Goal: Transaction & Acquisition: Obtain resource

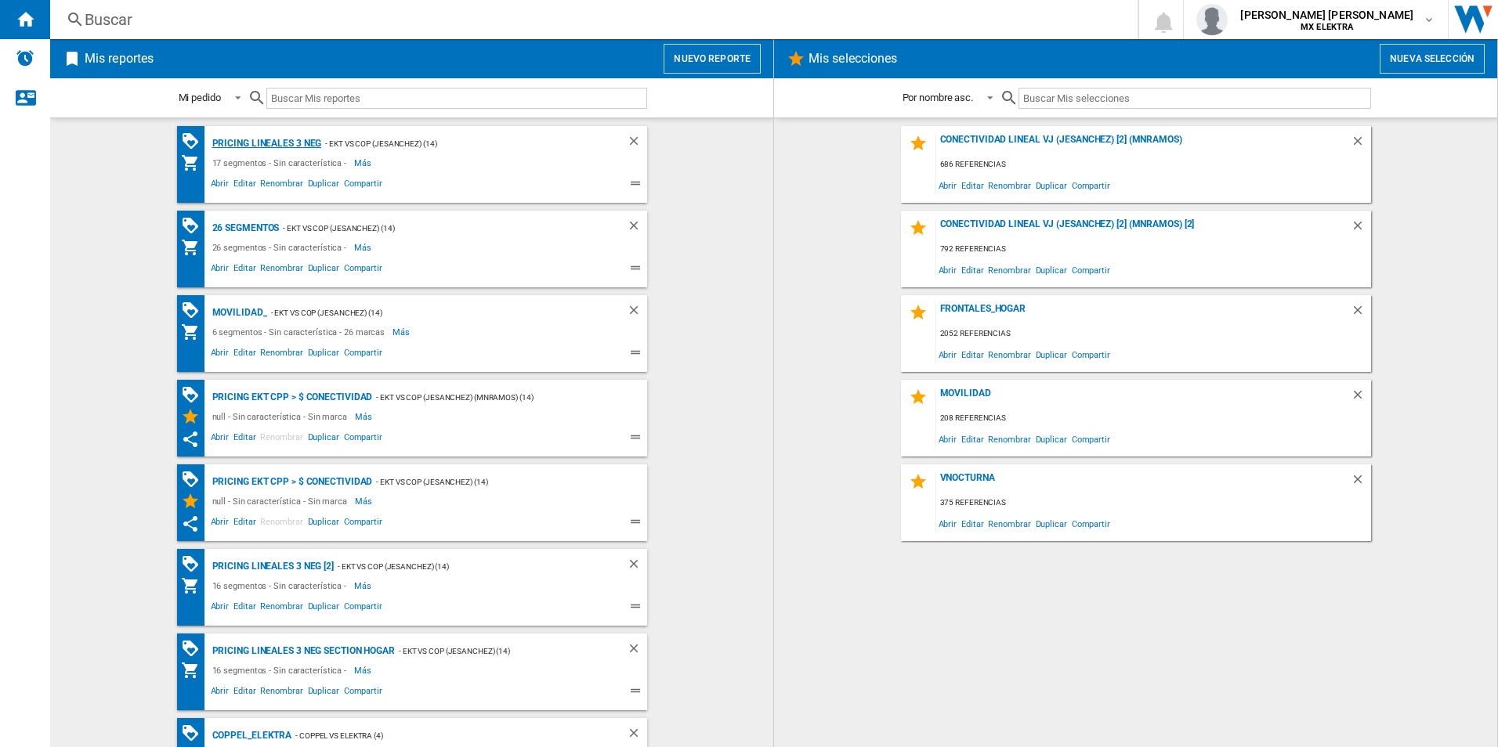
click at [261, 145] on div "Pricing lineales 3 neg" at bounding box center [265, 144] width 114 height 20
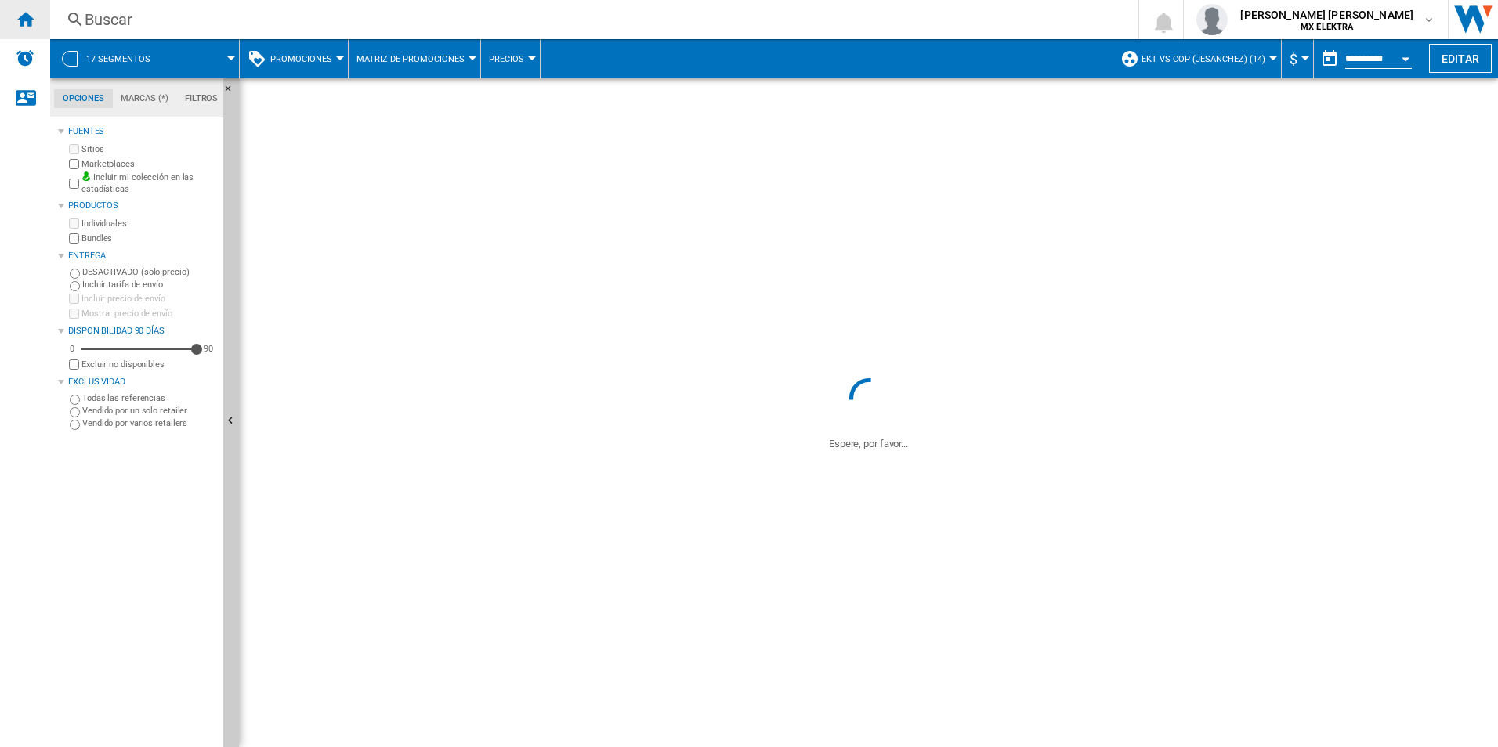
click at [35, 25] on div "Inicio" at bounding box center [25, 19] width 50 height 39
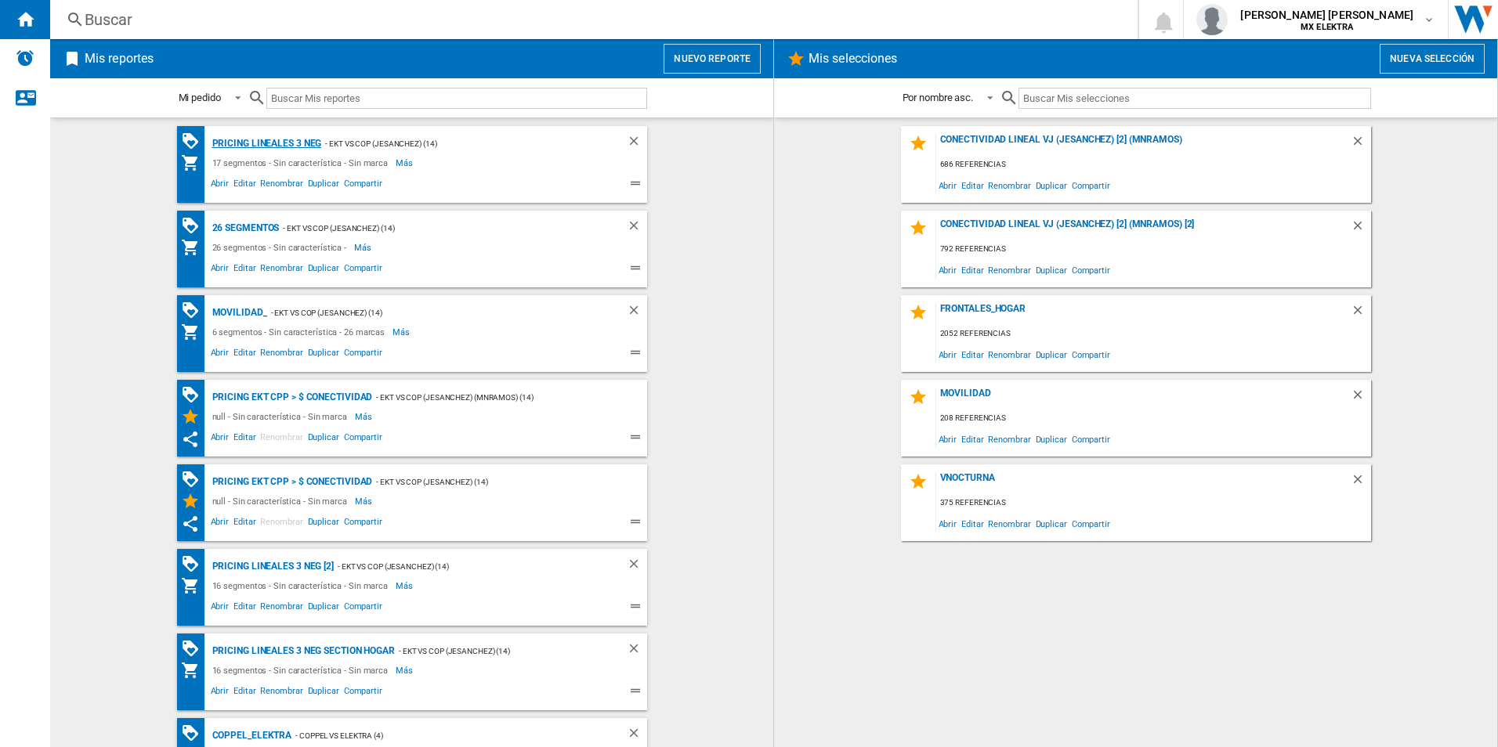
click at [259, 140] on div "Pricing lineales 3 neg" at bounding box center [265, 144] width 114 height 20
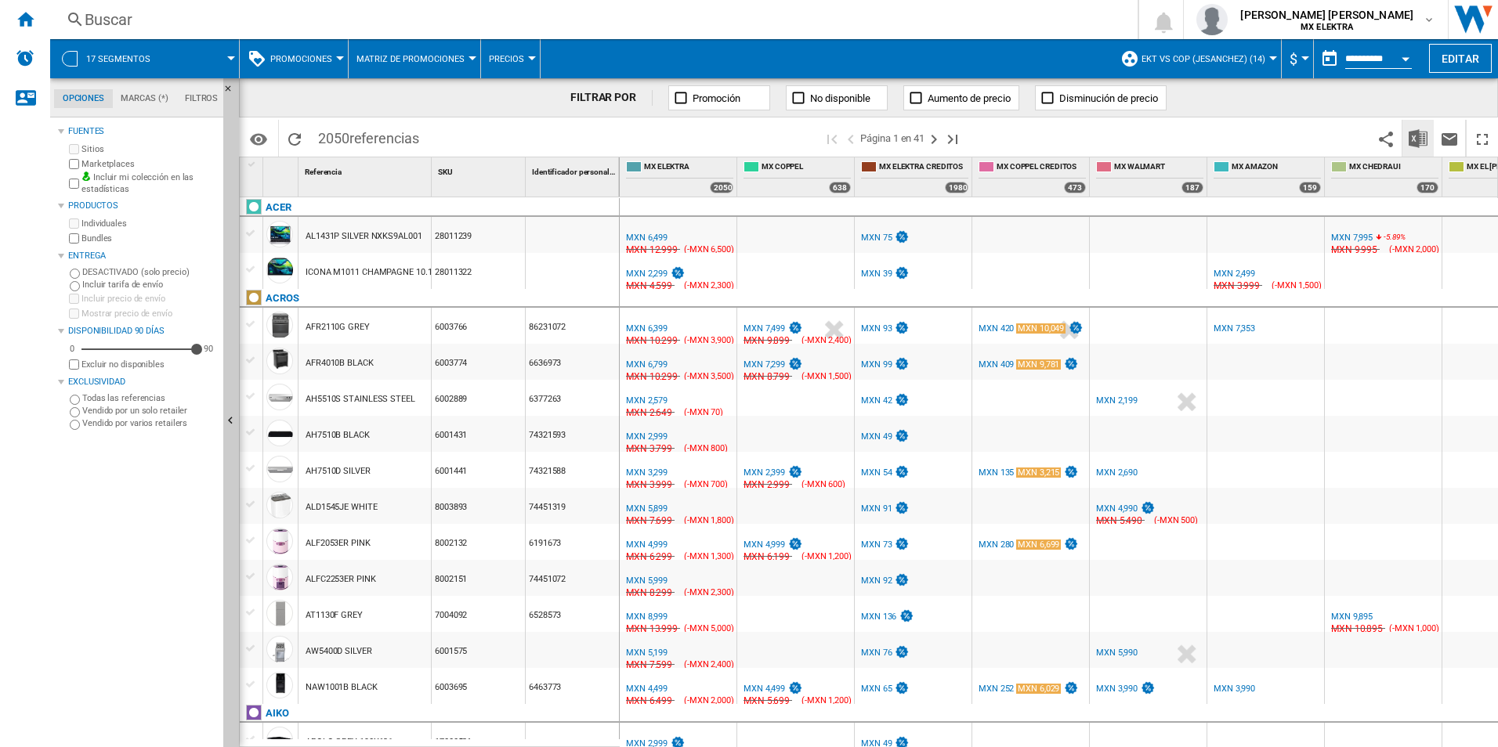
click at [1430, 134] on button "Descargar en Excel" at bounding box center [1417, 138] width 31 height 37
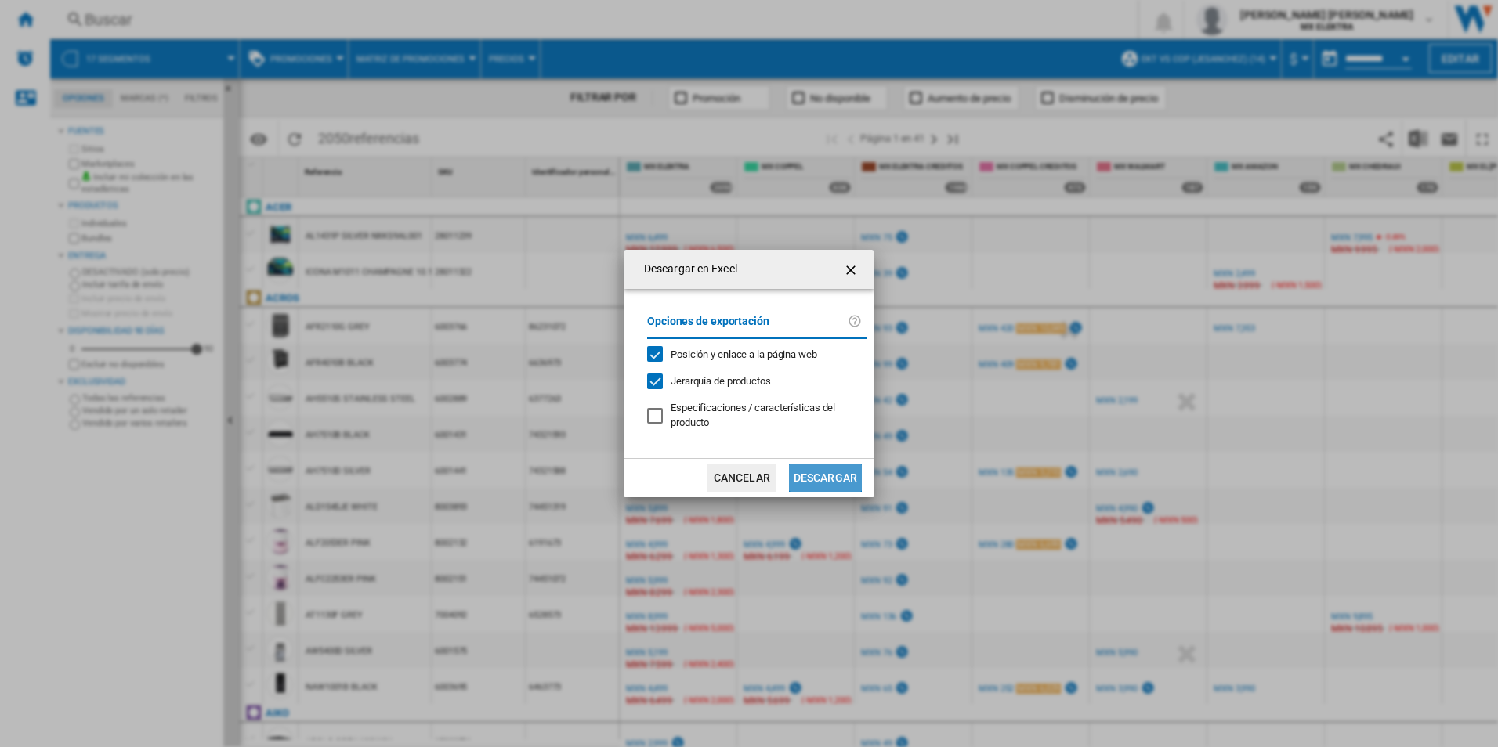
click at [816, 473] on button "Descargar" at bounding box center [825, 478] width 73 height 28
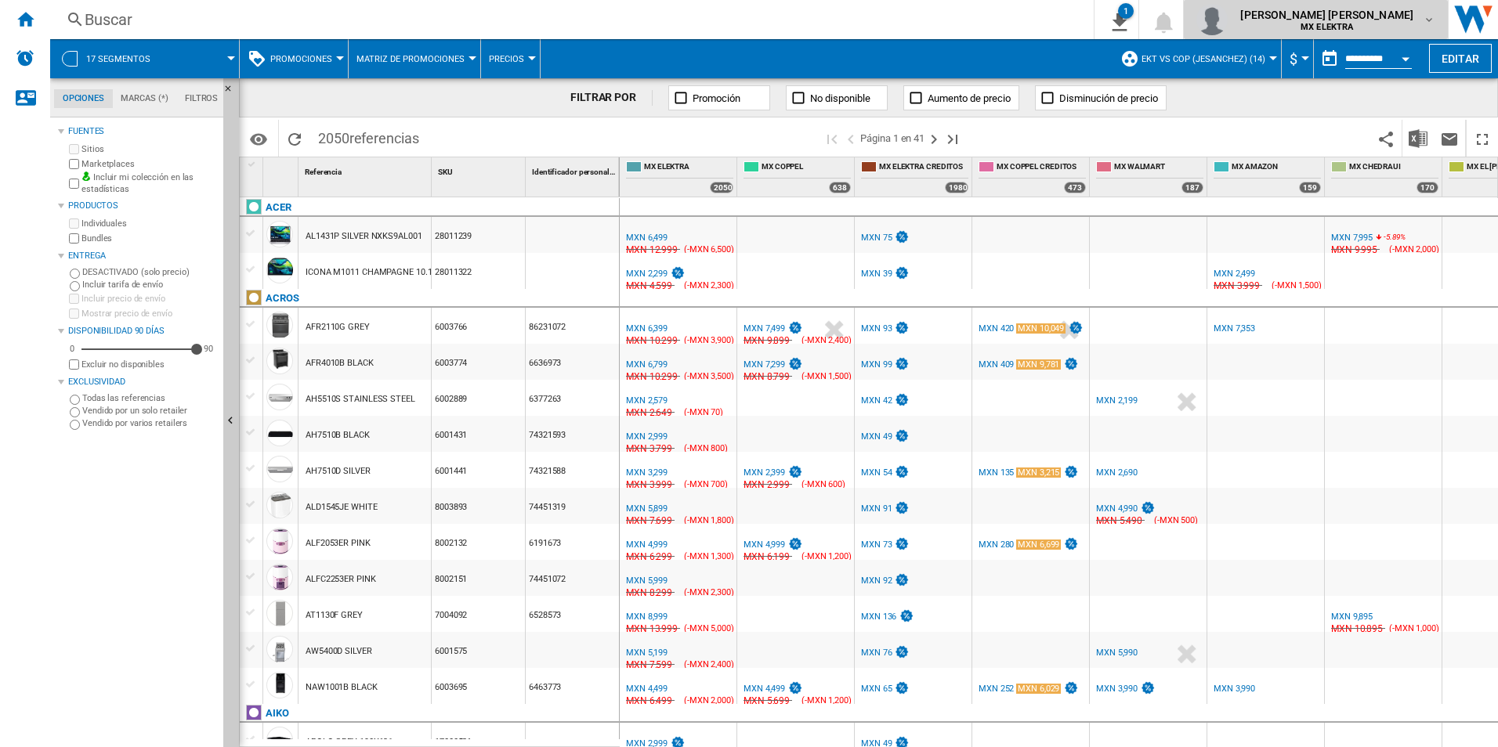
click at [1381, 19] on span "[PERSON_NAME] [PERSON_NAME]" at bounding box center [1326, 15] width 173 height 16
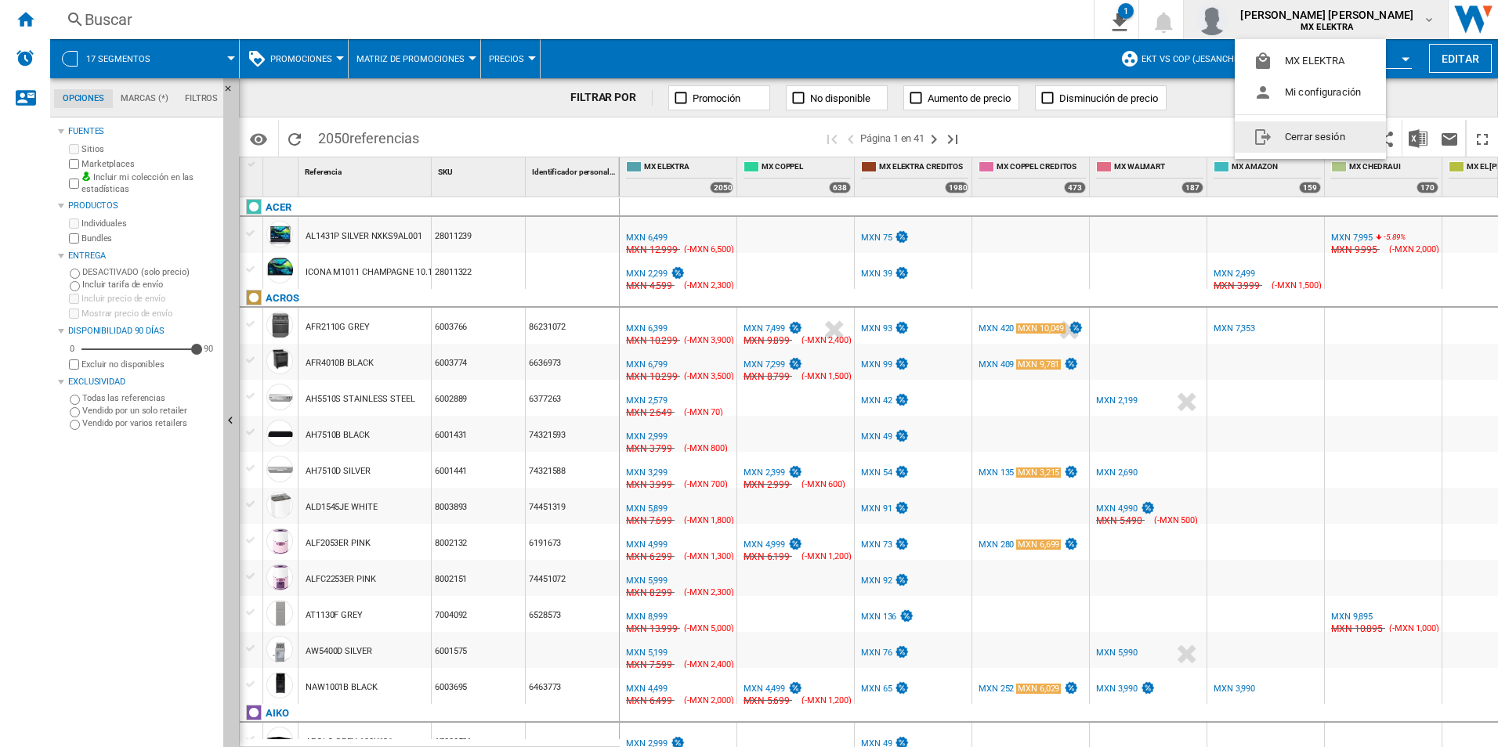
click at [1303, 144] on button "Cerrar sesión" at bounding box center [1310, 136] width 151 height 31
